Goal: Transaction & Acquisition: Purchase product/service

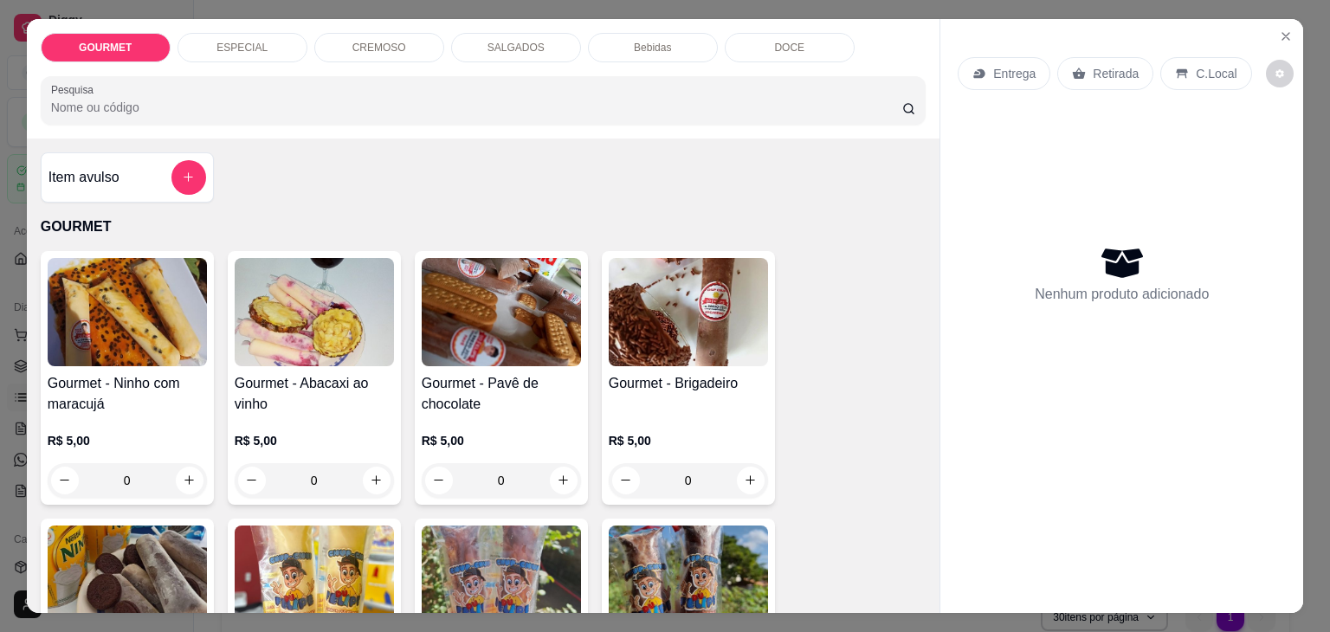
scroll to position [39, 0]
click at [1282, 29] on icon "Close" at bounding box center [1286, 36] width 14 height 14
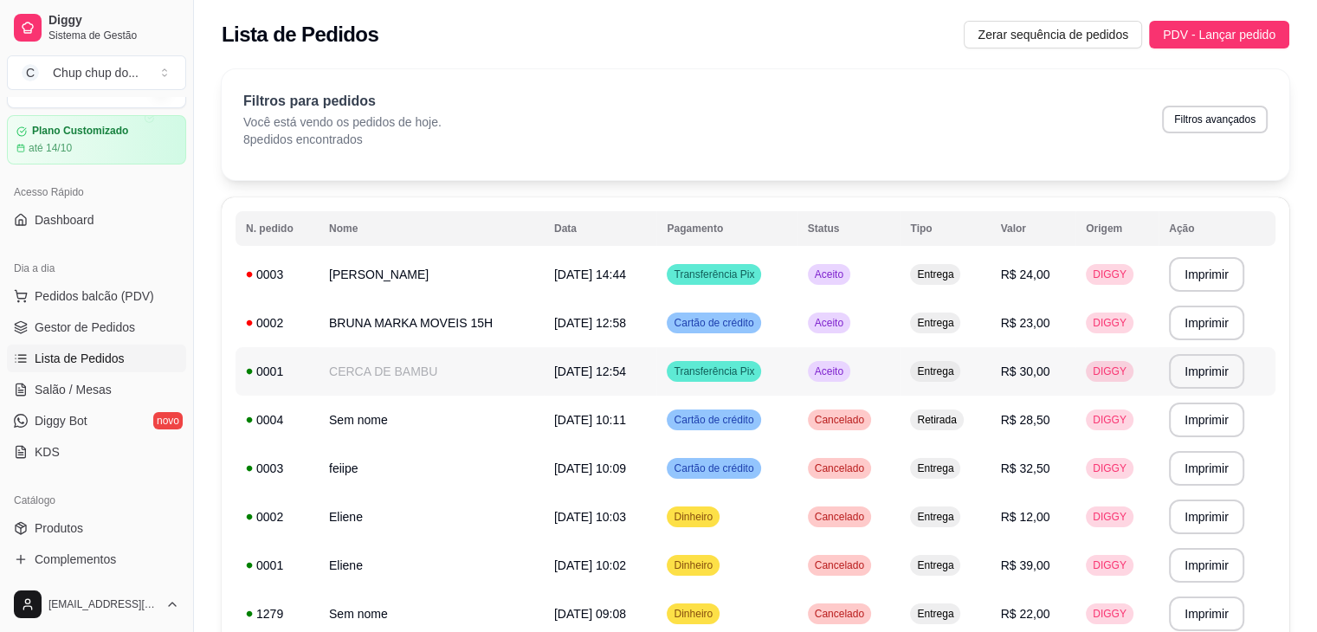
click at [843, 366] on span "Aceito" at bounding box center [830, 372] width 36 height 14
click at [100, 300] on span "Pedidos balcão (PDV)" at bounding box center [95, 296] width 120 height 17
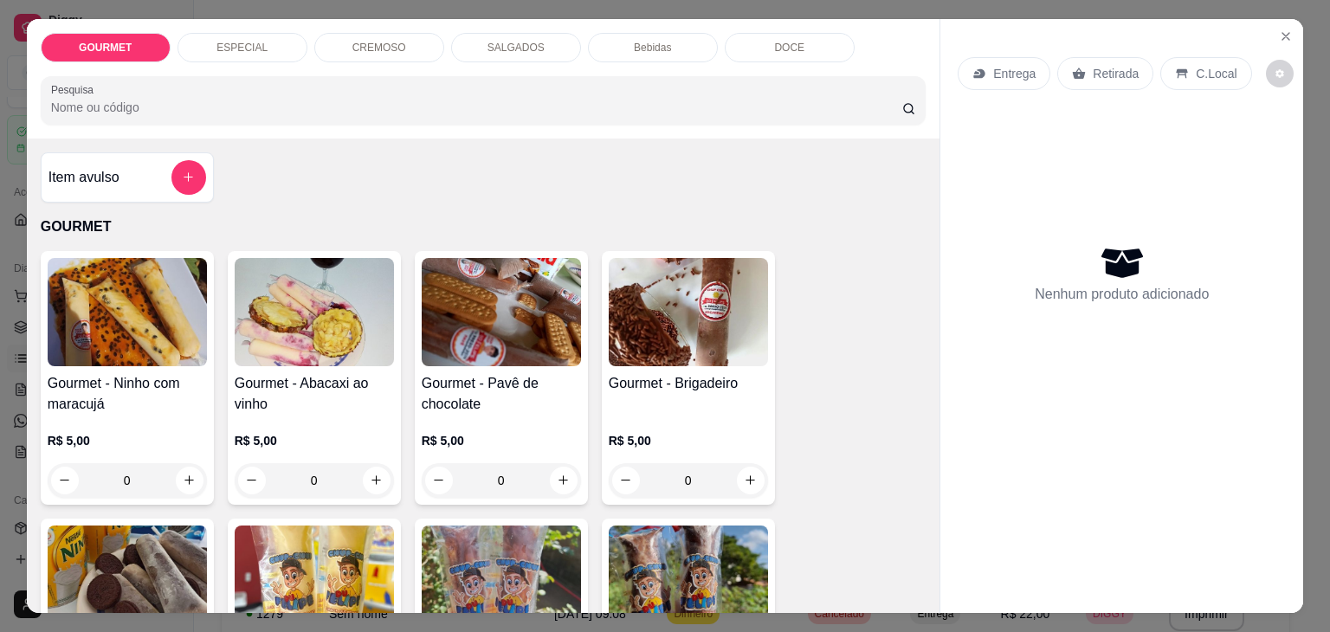
click at [489, 33] on div "SALGADOS" at bounding box center [516, 47] width 130 height 29
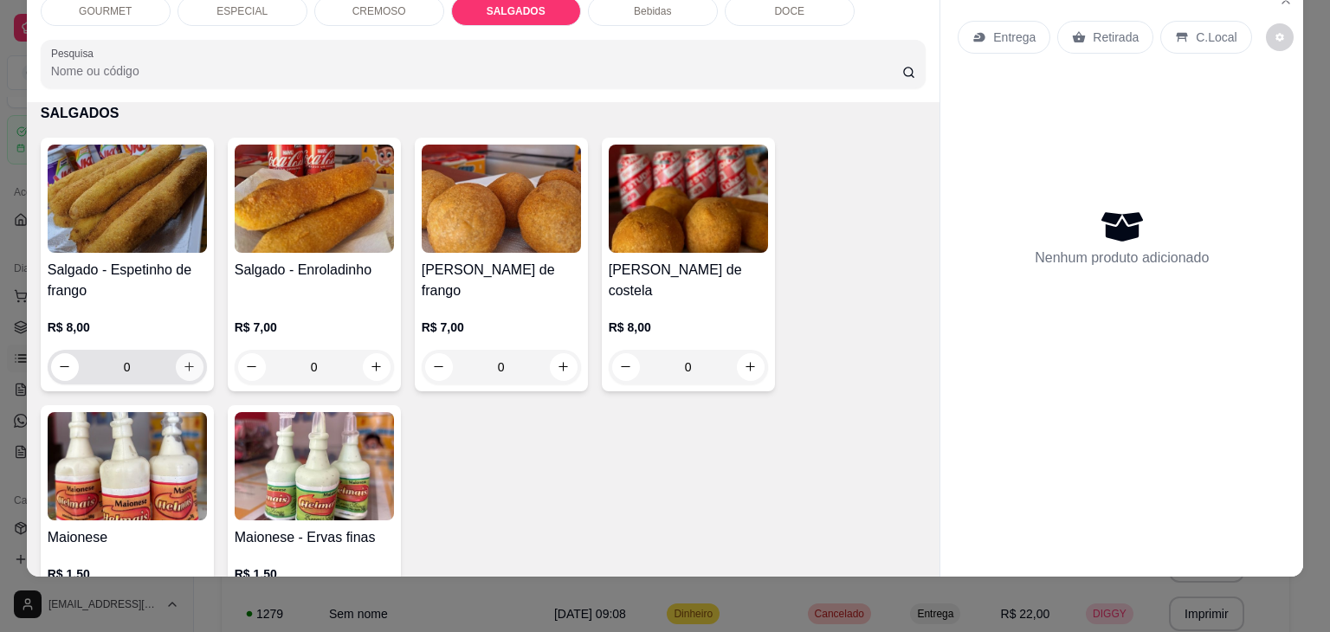
click at [183, 360] on icon "increase-product-quantity" at bounding box center [189, 366] width 13 height 13
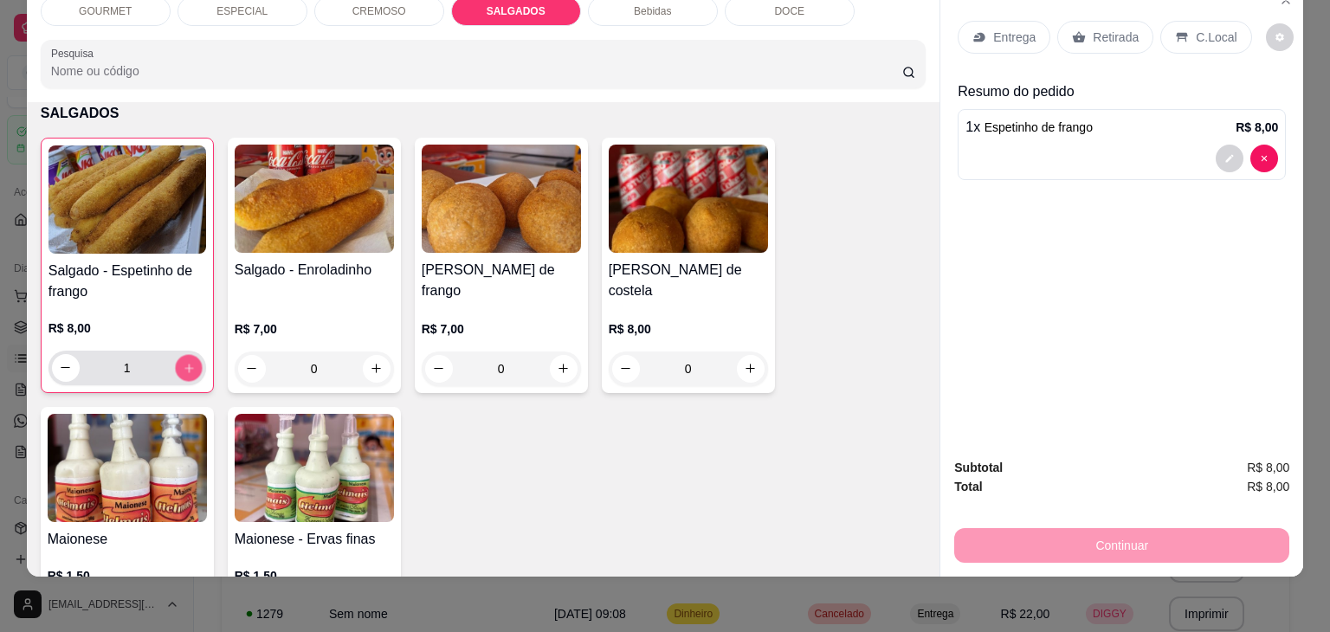
click at [184, 364] on icon "increase-product-quantity" at bounding box center [188, 368] width 9 height 9
type input "2"
click at [560, 365] on icon "increase-product-quantity" at bounding box center [564, 369] width 9 height 9
type input "1"
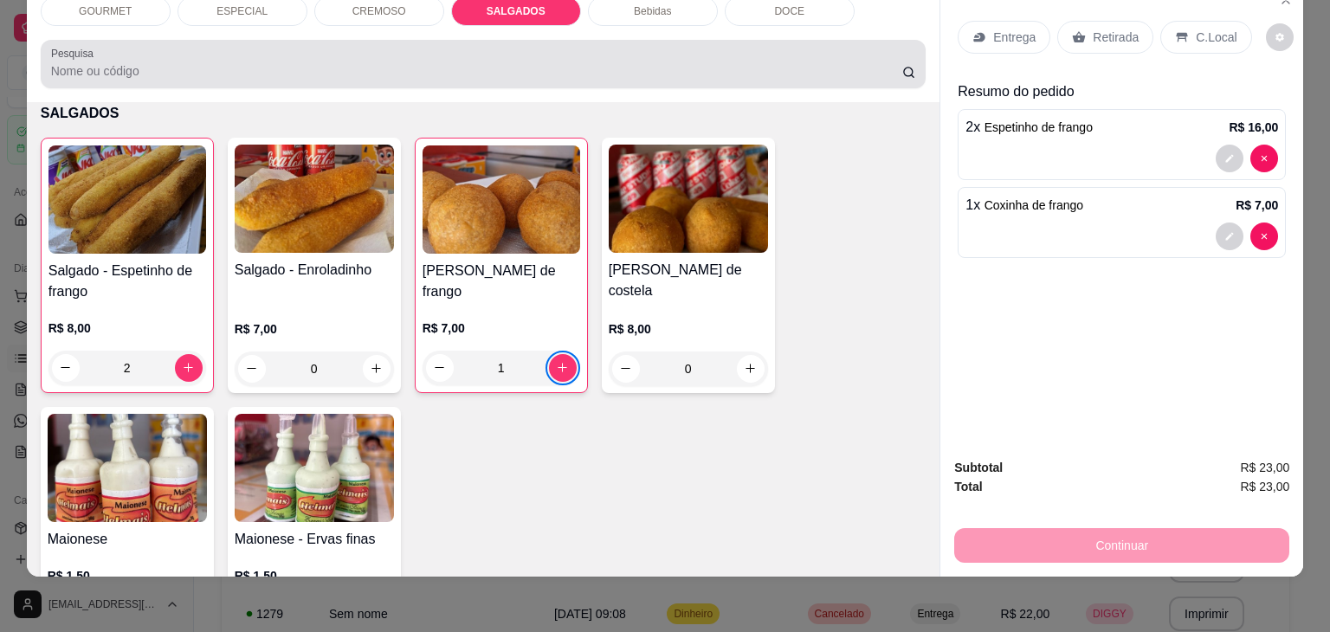
scroll to position [1957, 0]
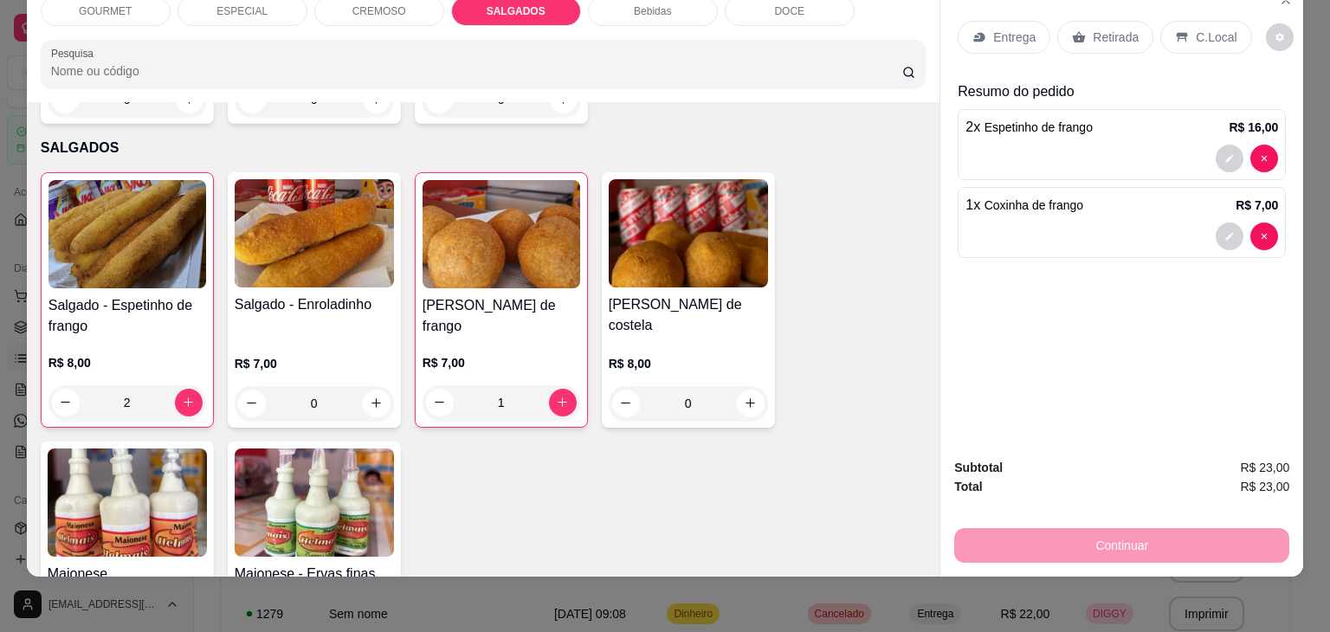
click at [866, 15] on div "GOURMET ESPECIAL CREMOSO SALGADOS Bebidas DOCE Pesquisa" at bounding box center [484, 43] width 914 height 120
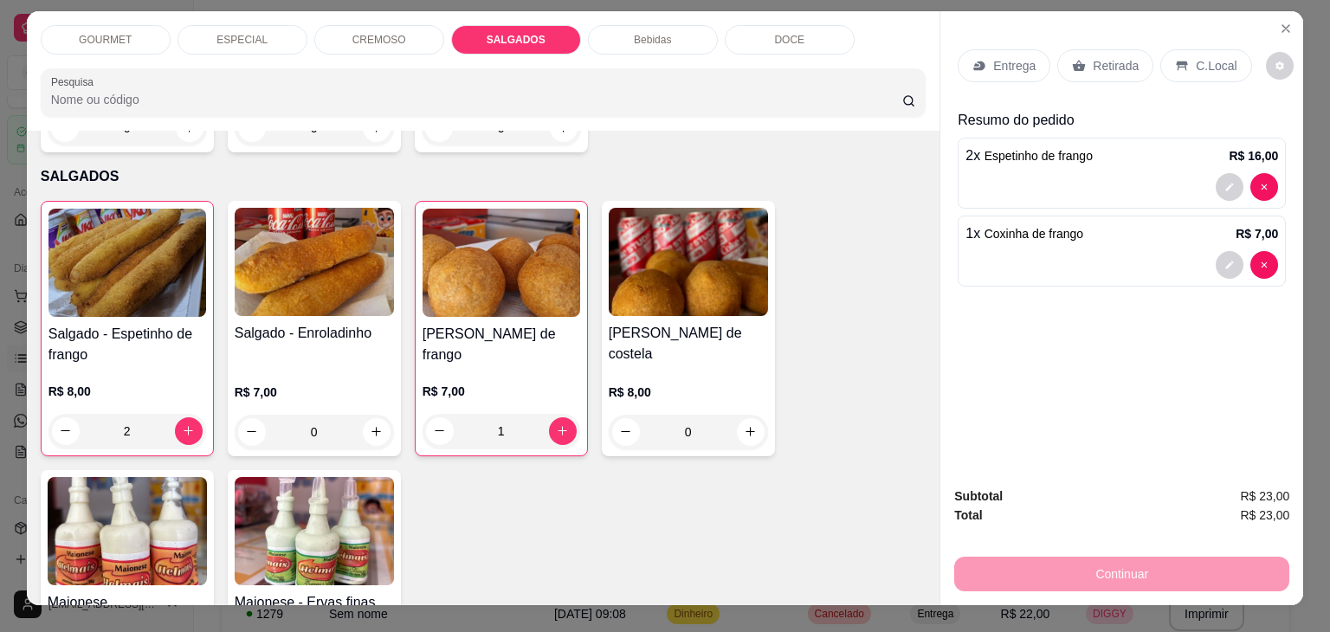
scroll to position [0, 0]
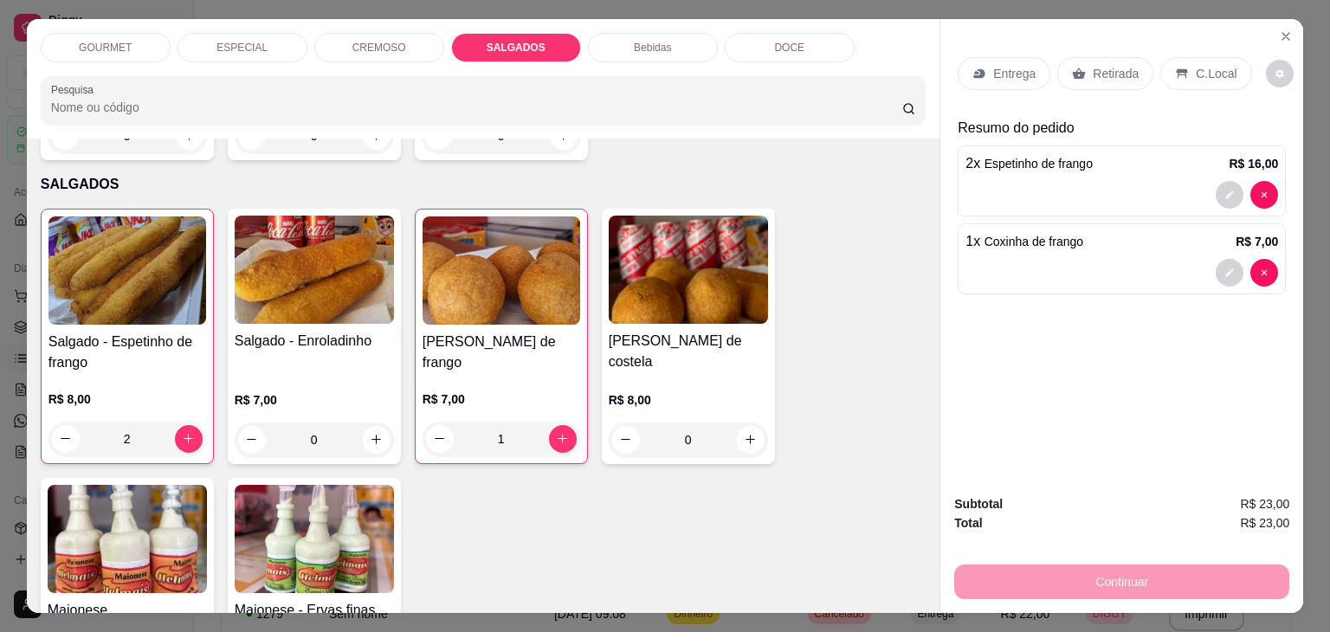
click at [665, 42] on div "Bebidas" at bounding box center [653, 47] width 130 height 29
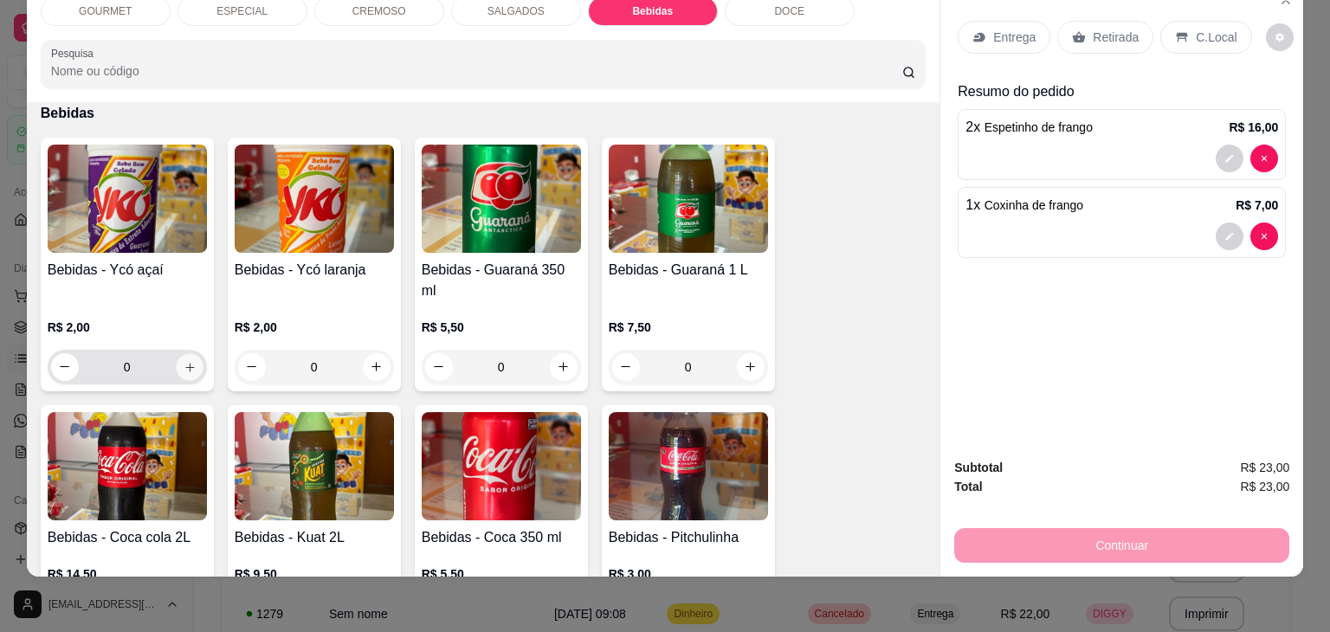
click at [185, 361] on icon "increase-product-quantity" at bounding box center [189, 367] width 13 height 13
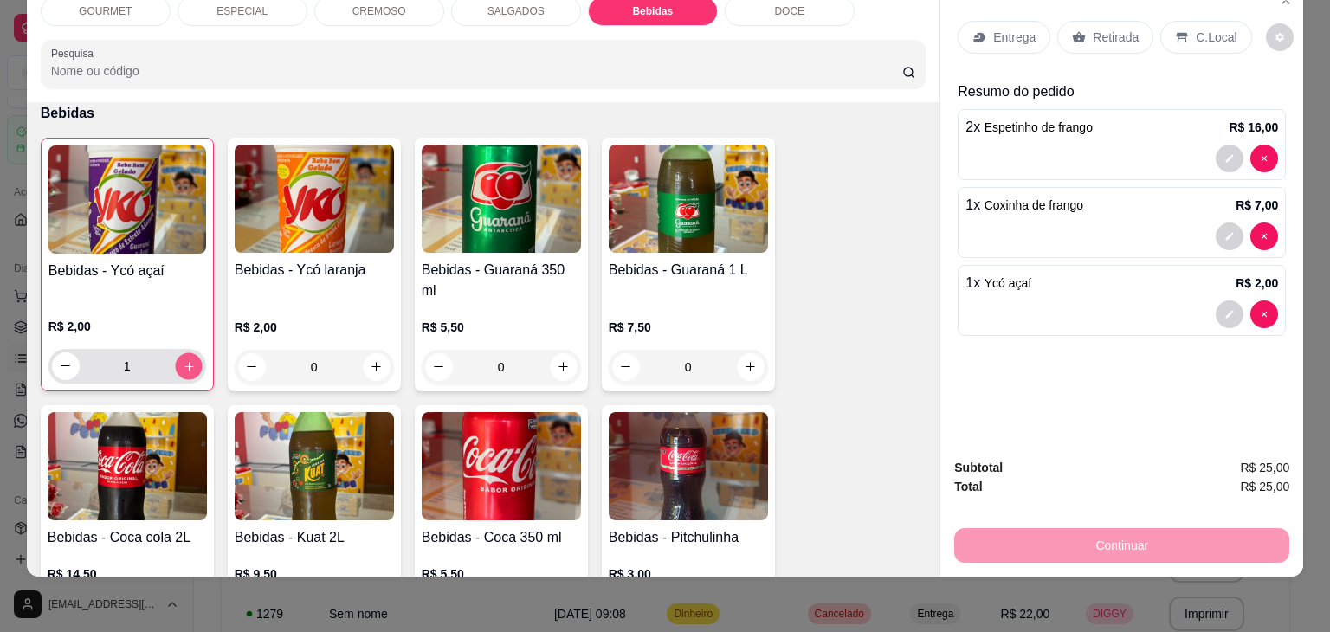
click at [185, 360] on icon "increase-product-quantity" at bounding box center [188, 366] width 13 height 13
type input "3"
click at [981, 21] on div "Entrega" at bounding box center [1004, 37] width 93 height 33
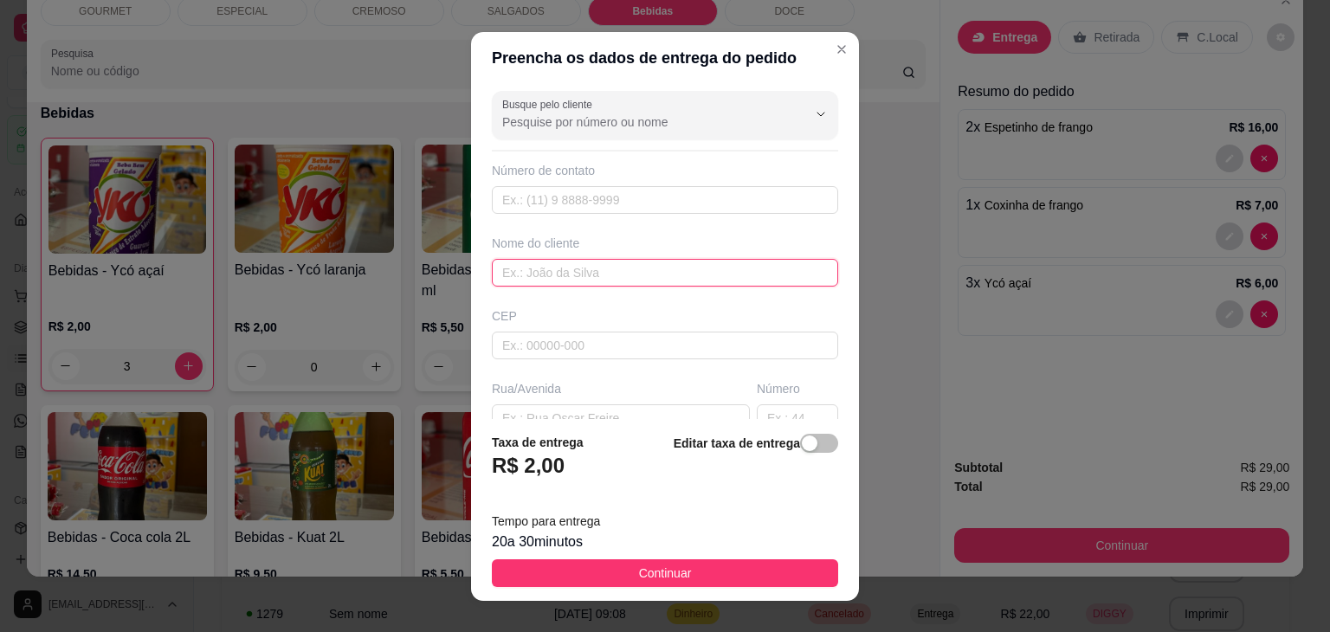
click at [523, 272] on input "text" at bounding box center [665, 273] width 346 height 28
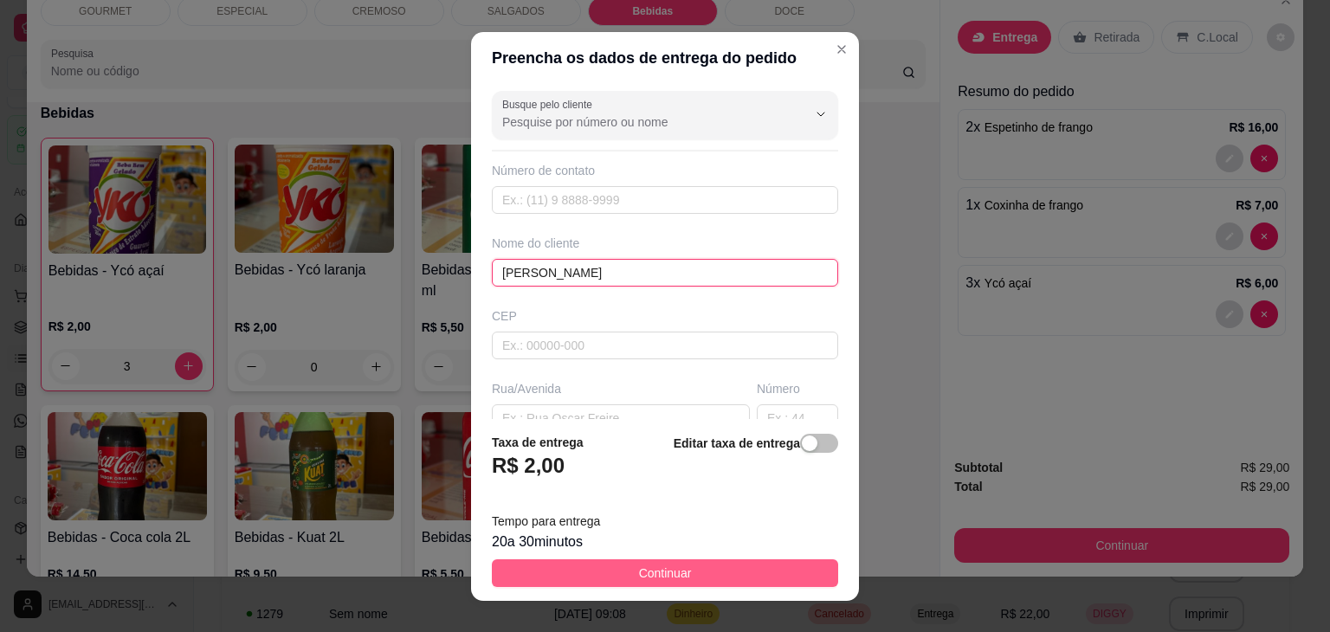
type input "[PERSON_NAME]"
click at [591, 569] on button "Continuar" at bounding box center [665, 574] width 346 height 28
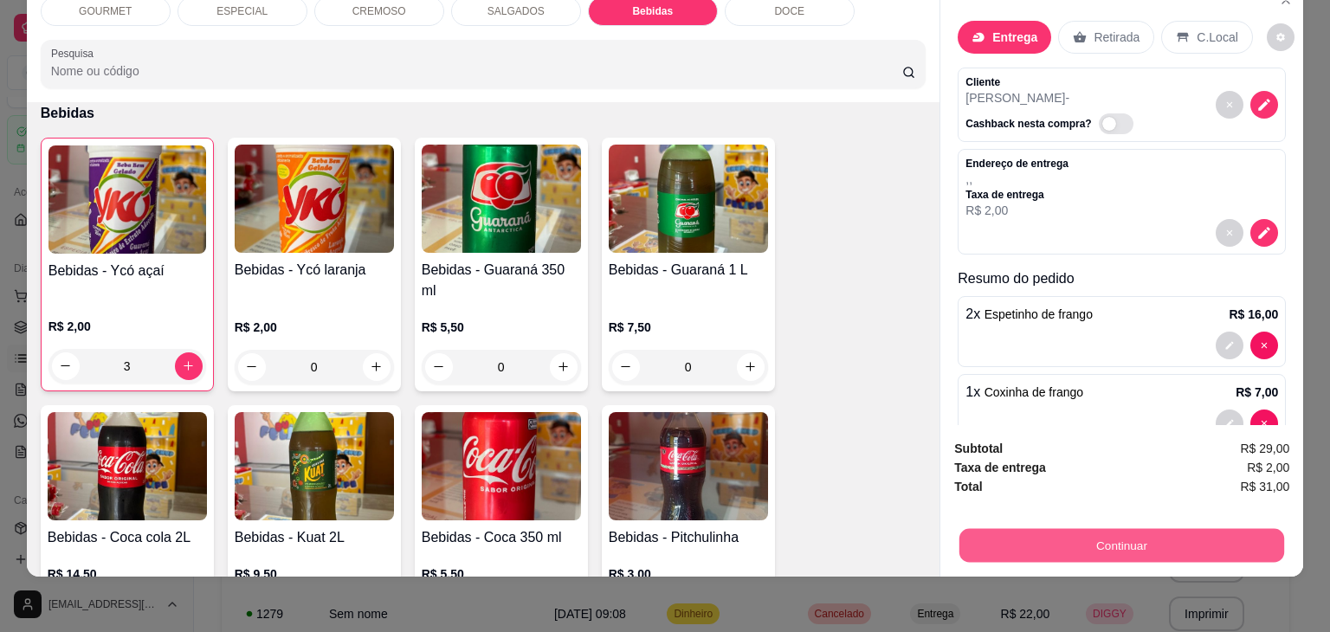
click at [1004, 529] on button "Continuar" at bounding box center [1122, 546] width 325 height 34
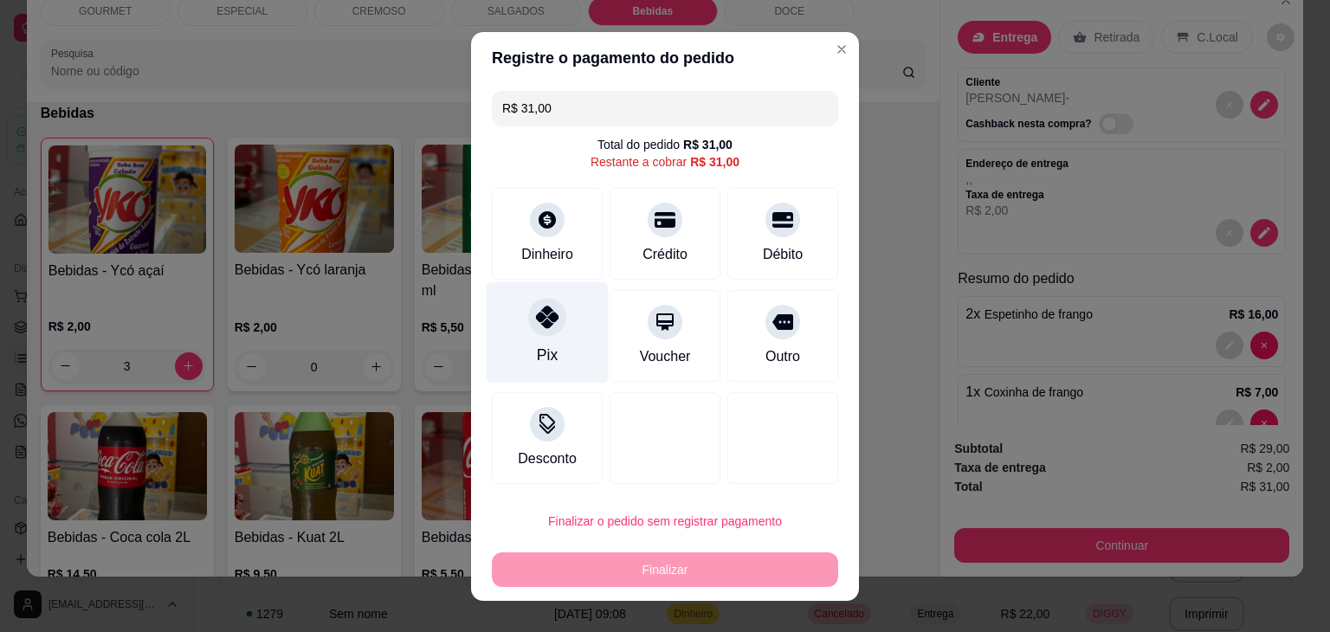
click at [535, 339] on div "Pix" at bounding box center [548, 331] width 122 height 101
type input "R$ 0,00"
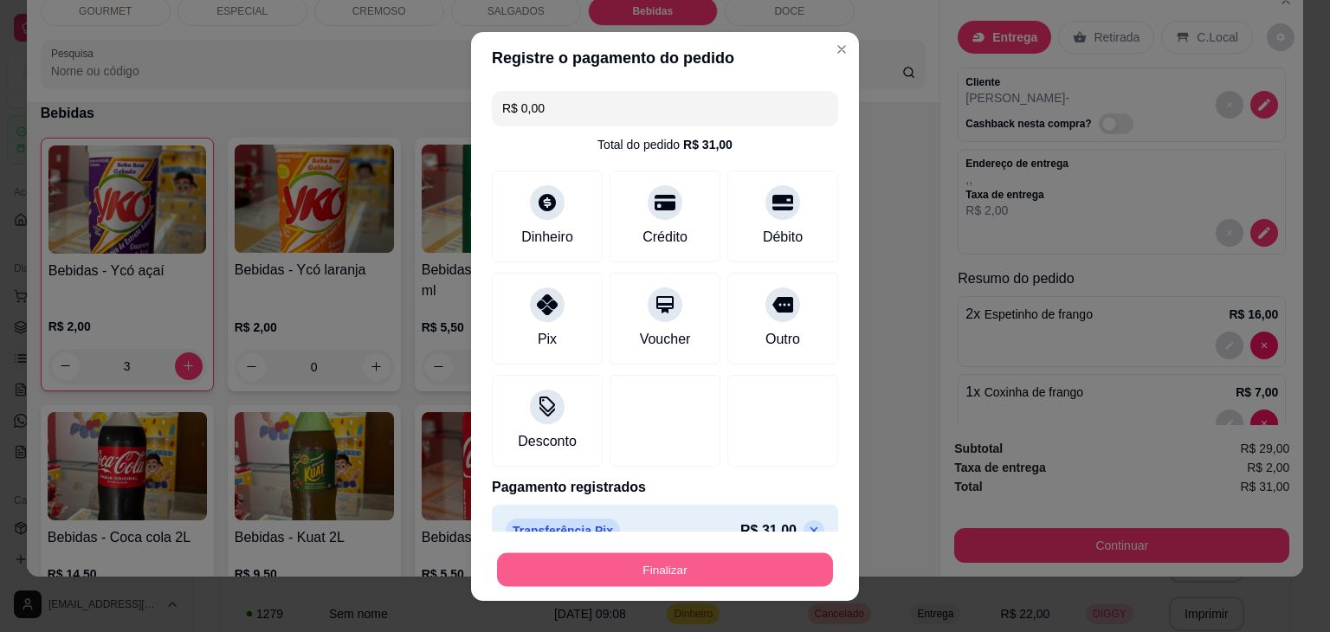
click at [586, 566] on button "Finalizar" at bounding box center [665, 570] width 336 height 34
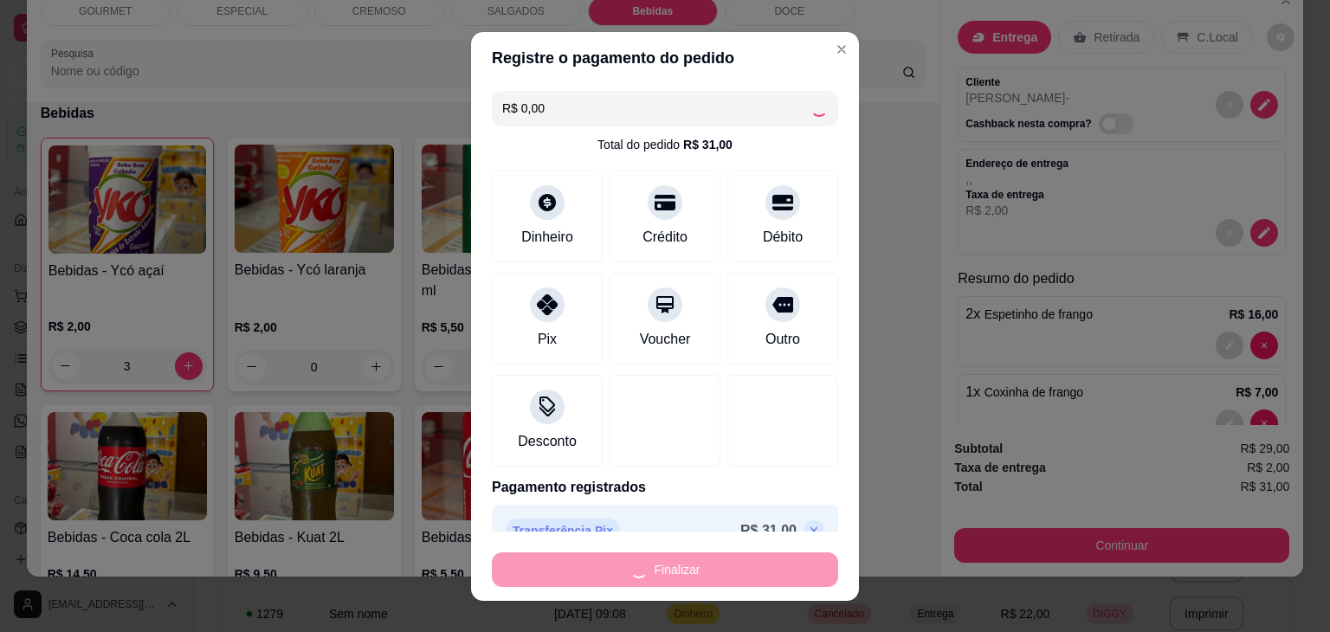
type input "0"
type input "-R$ 31,00"
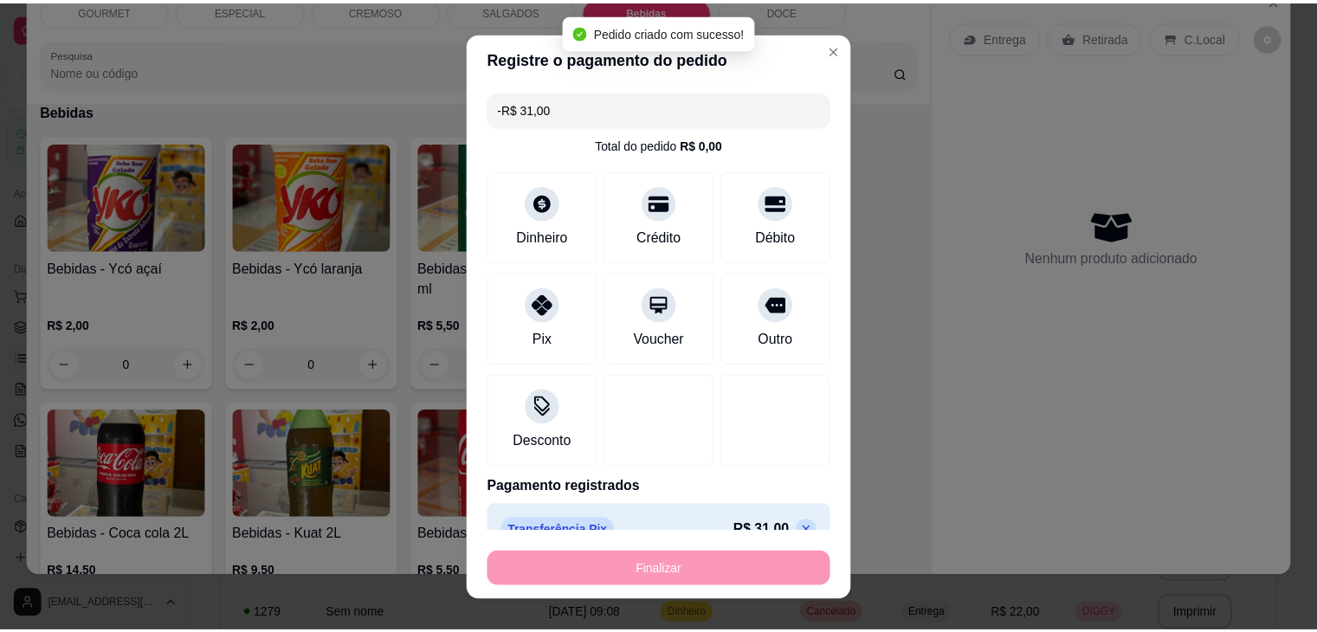
scroll to position [2541, 0]
